Goal: Information Seeking & Learning: Learn about a topic

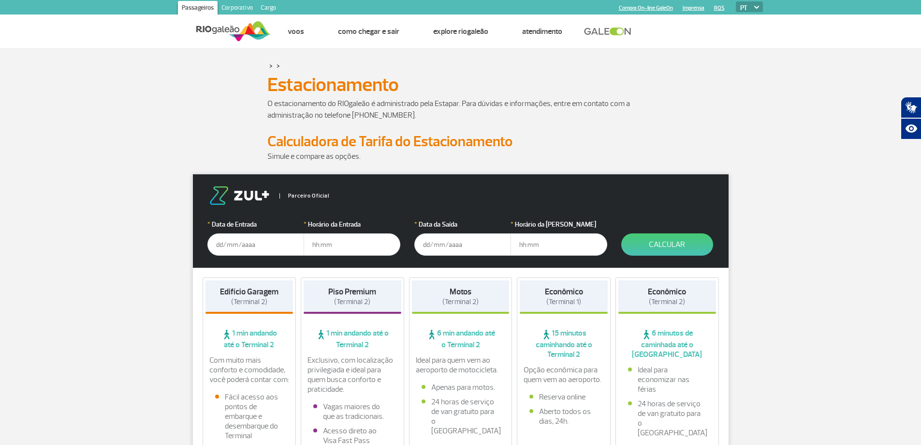
click at [250, 338] on span "1 min andando até o Terminal 2" at bounding box center [250, 338] width 88 height 21
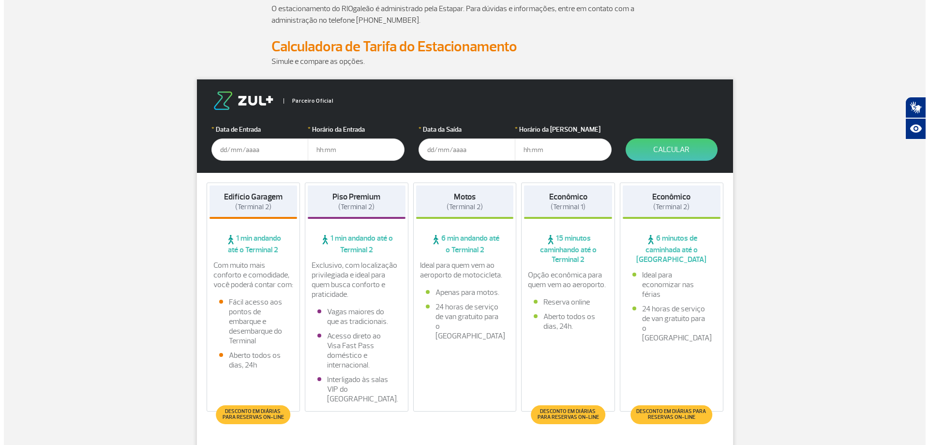
scroll to position [193, 0]
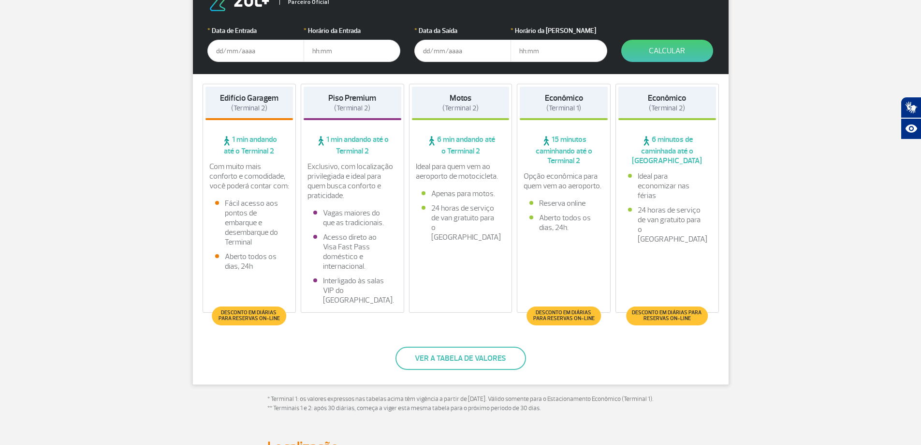
click at [249, 142] on span "1 min andando até o Terminal 2" at bounding box center [250, 144] width 88 height 21
click at [240, 272] on div "Com muito mais conforto e comodidade, você poderá contar com: Fácil acesso aos …" at bounding box center [250, 219] width 88 height 114
click at [431, 359] on button "Ver a tabela de valores" at bounding box center [461, 357] width 131 height 23
